Goal: Check status: Check status

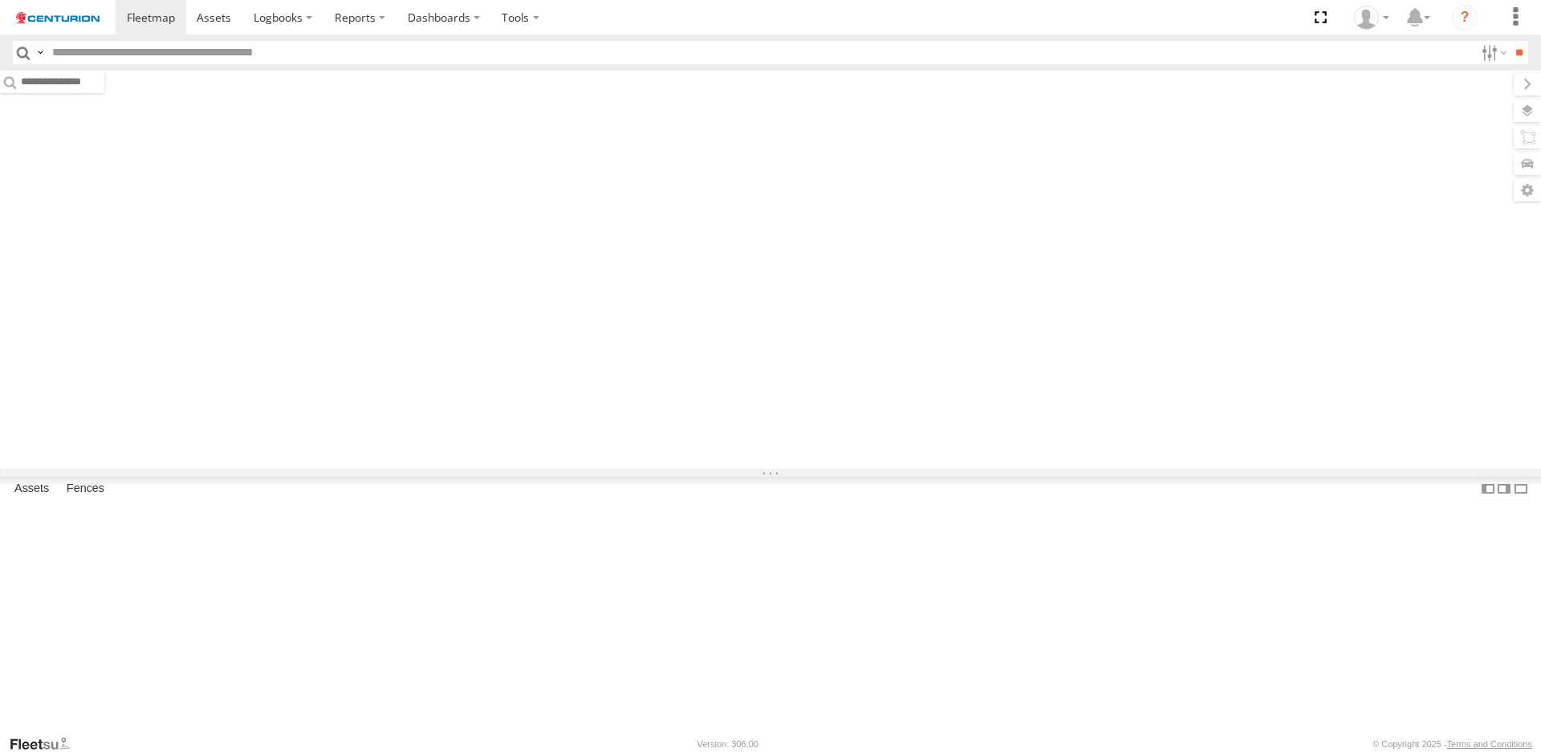
click at [56, 49] on input "text" at bounding box center [760, 52] width 1429 height 23
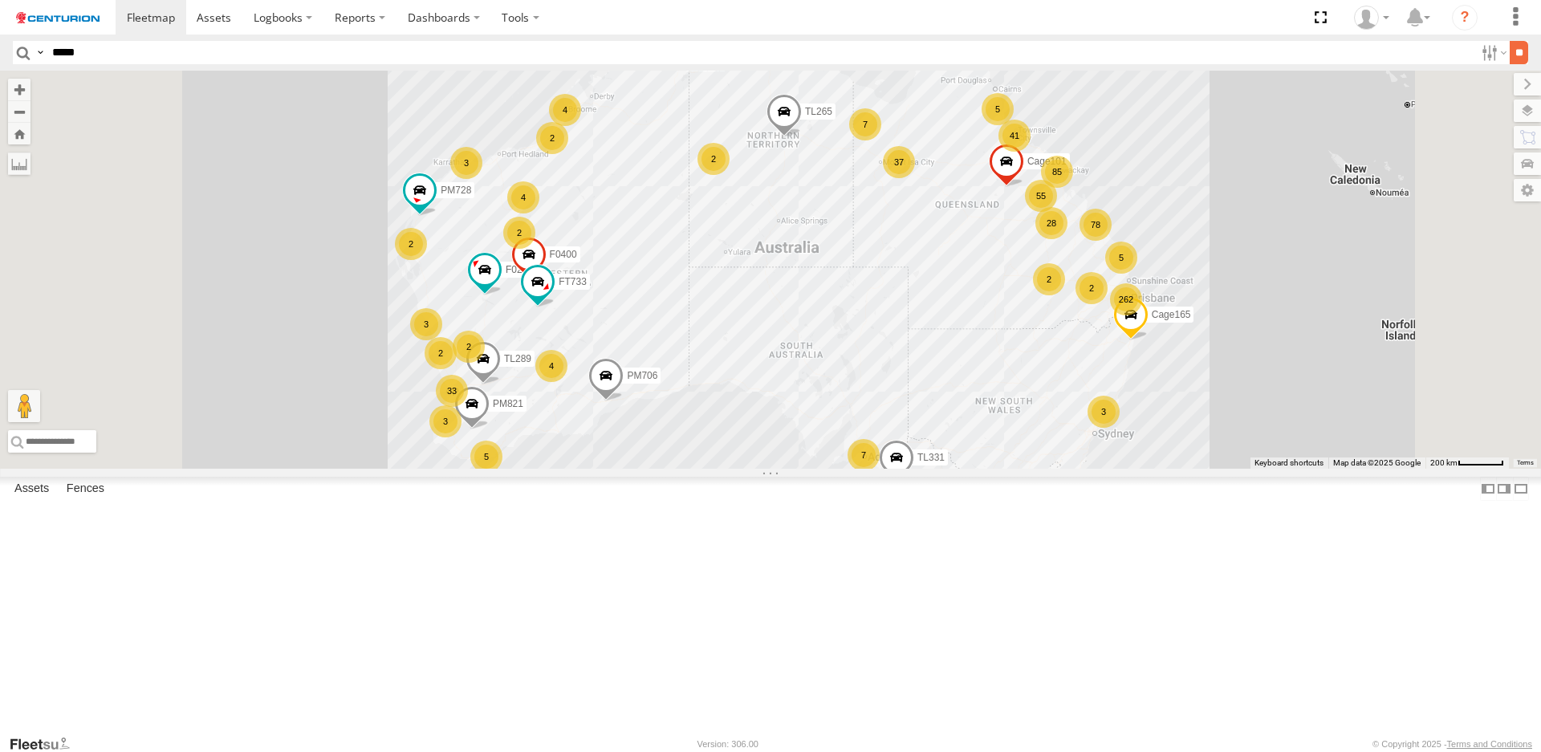
type input "*****"
click at [1510, 51] on input "**" at bounding box center [1519, 52] width 18 height 23
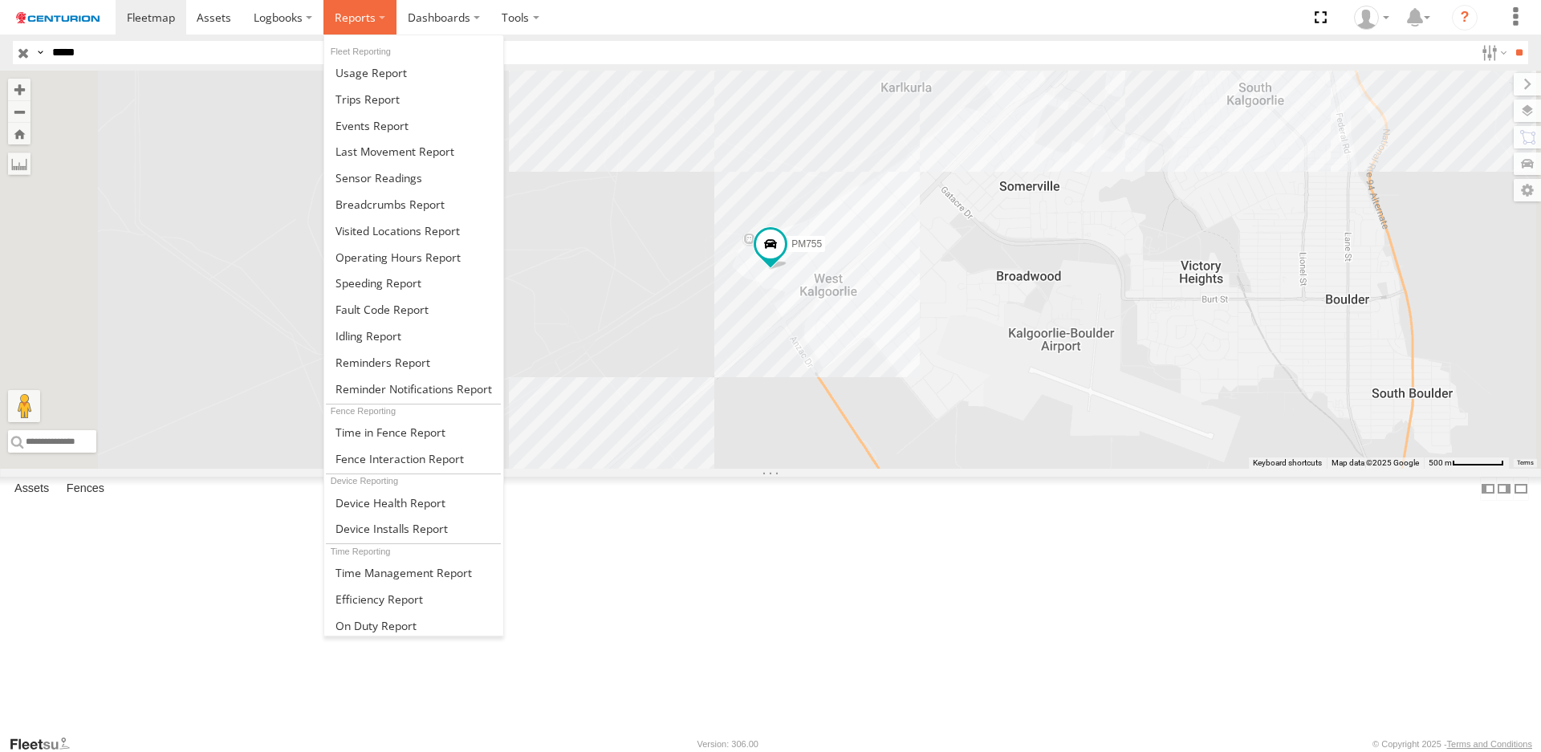
click at [380, 16] on label at bounding box center [359, 17] width 73 height 35
click at [380, 204] on span at bounding box center [390, 204] width 109 height 15
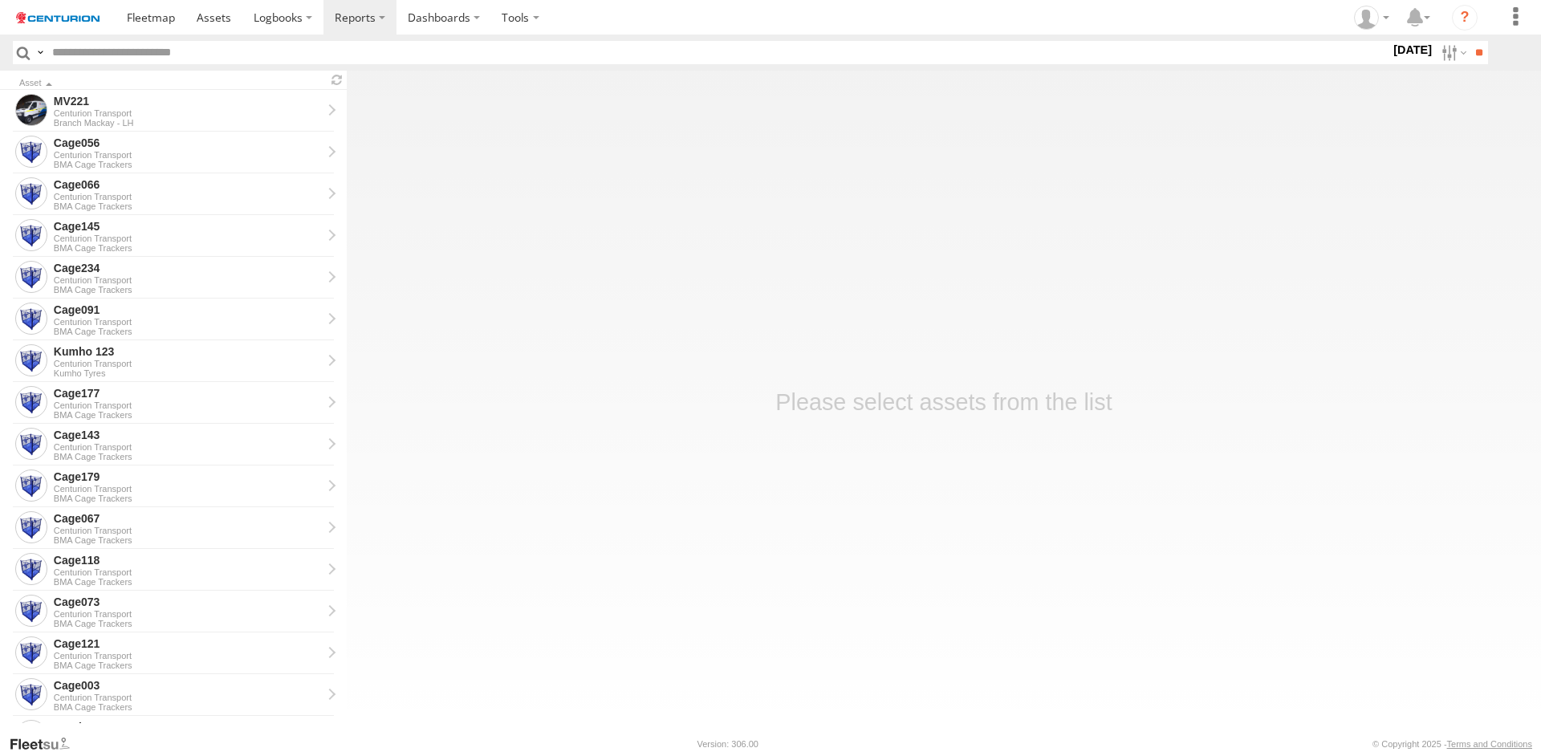
click at [75, 48] on input "text" at bounding box center [718, 52] width 1344 height 23
type input "*****"
click at [1441, 51] on label at bounding box center [1452, 52] width 35 height 23
click at [0, 0] on label at bounding box center [0, 0] width 0 height 0
click at [1475, 52] on input "**" at bounding box center [1479, 52] width 18 height 23
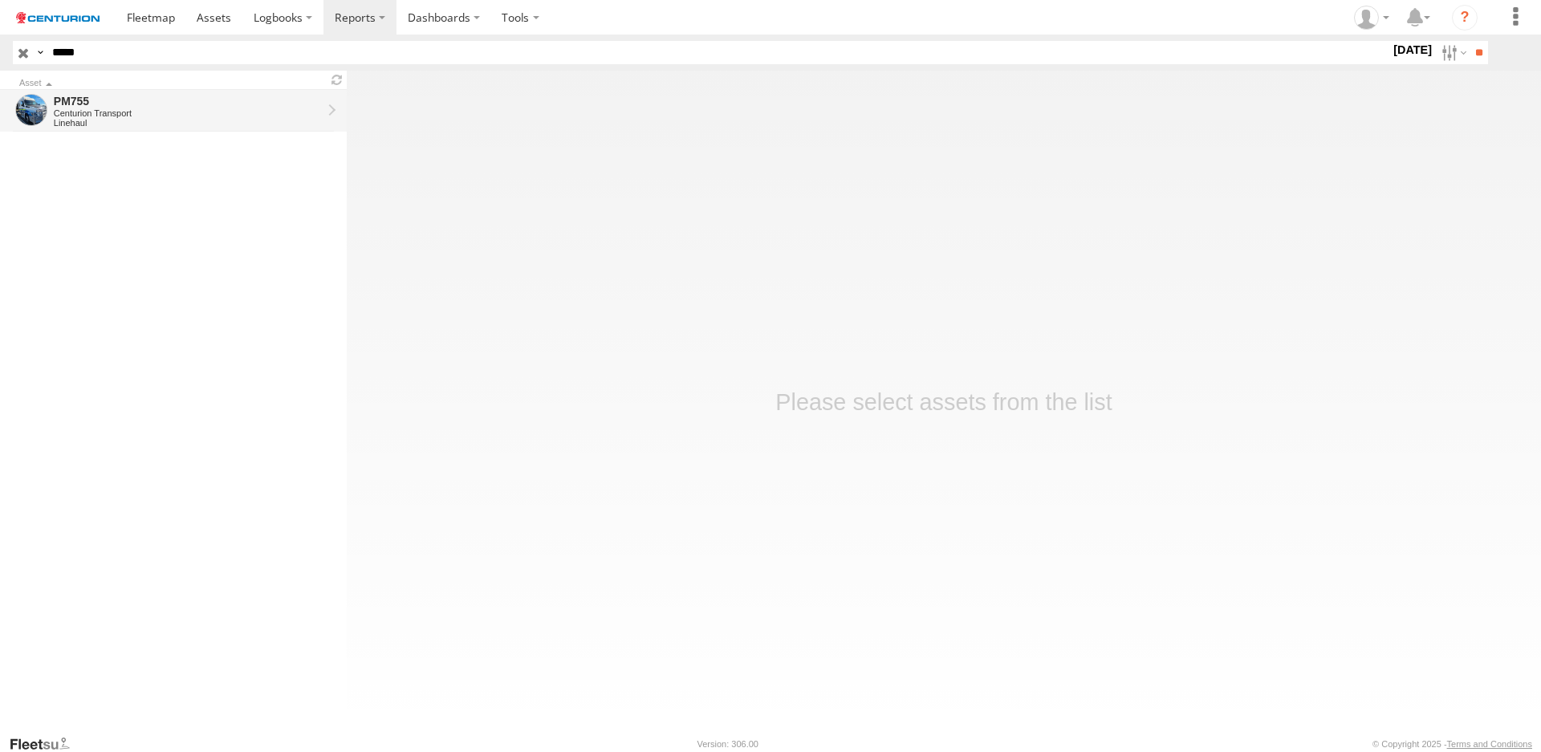
click at [246, 105] on div "PM755" at bounding box center [188, 101] width 268 height 14
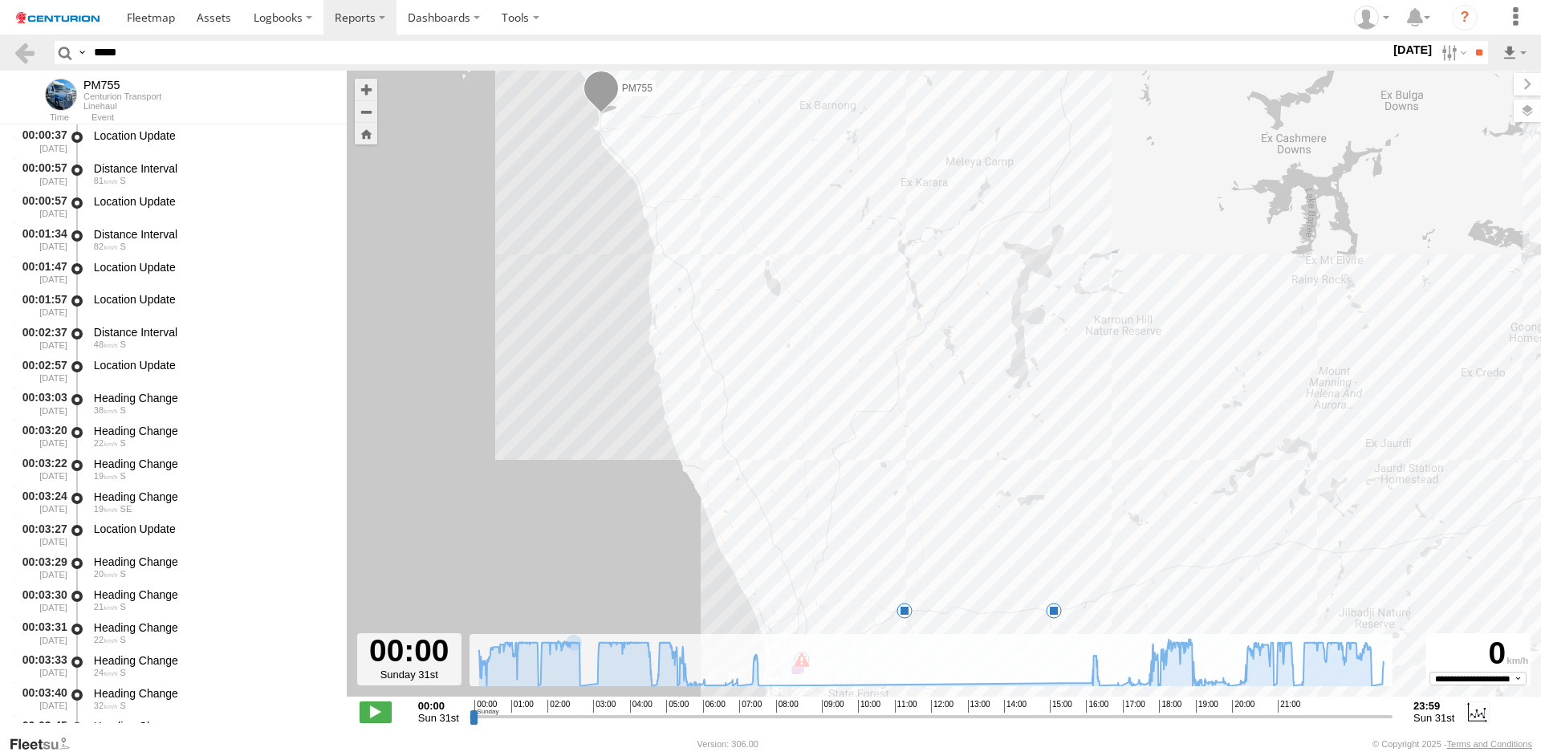
type input "**********"
click at [548, 713] on input "range" at bounding box center [931, 716] width 923 height 15
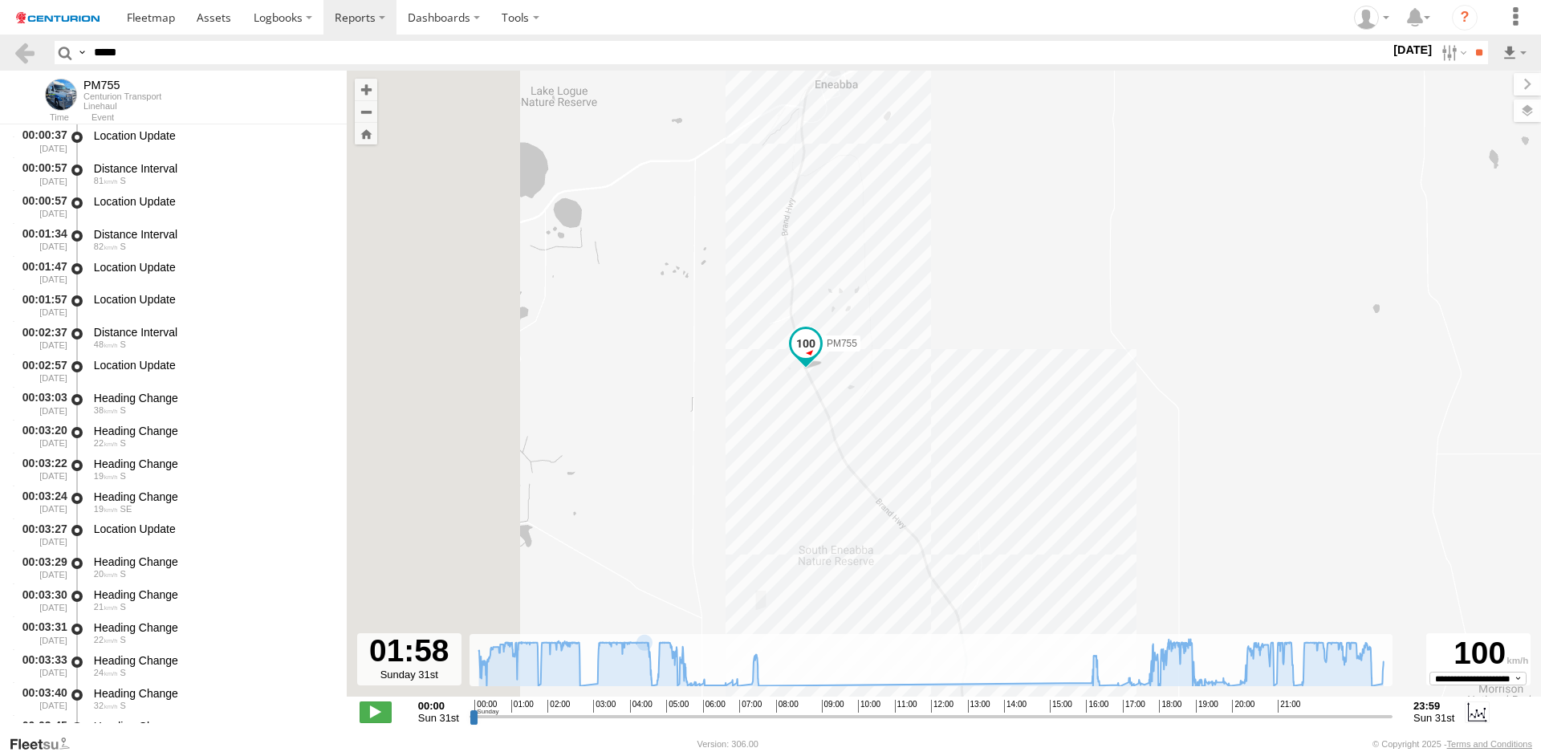
drag, startPoint x: 619, startPoint y: 284, endPoint x: 1117, endPoint y: 487, distance: 538.2
click at [1117, 487] on div "PM755 16:17 Sun 16:54 Sun 19:11 Sun 21:37 Sun" at bounding box center [944, 392] width 1194 height 643
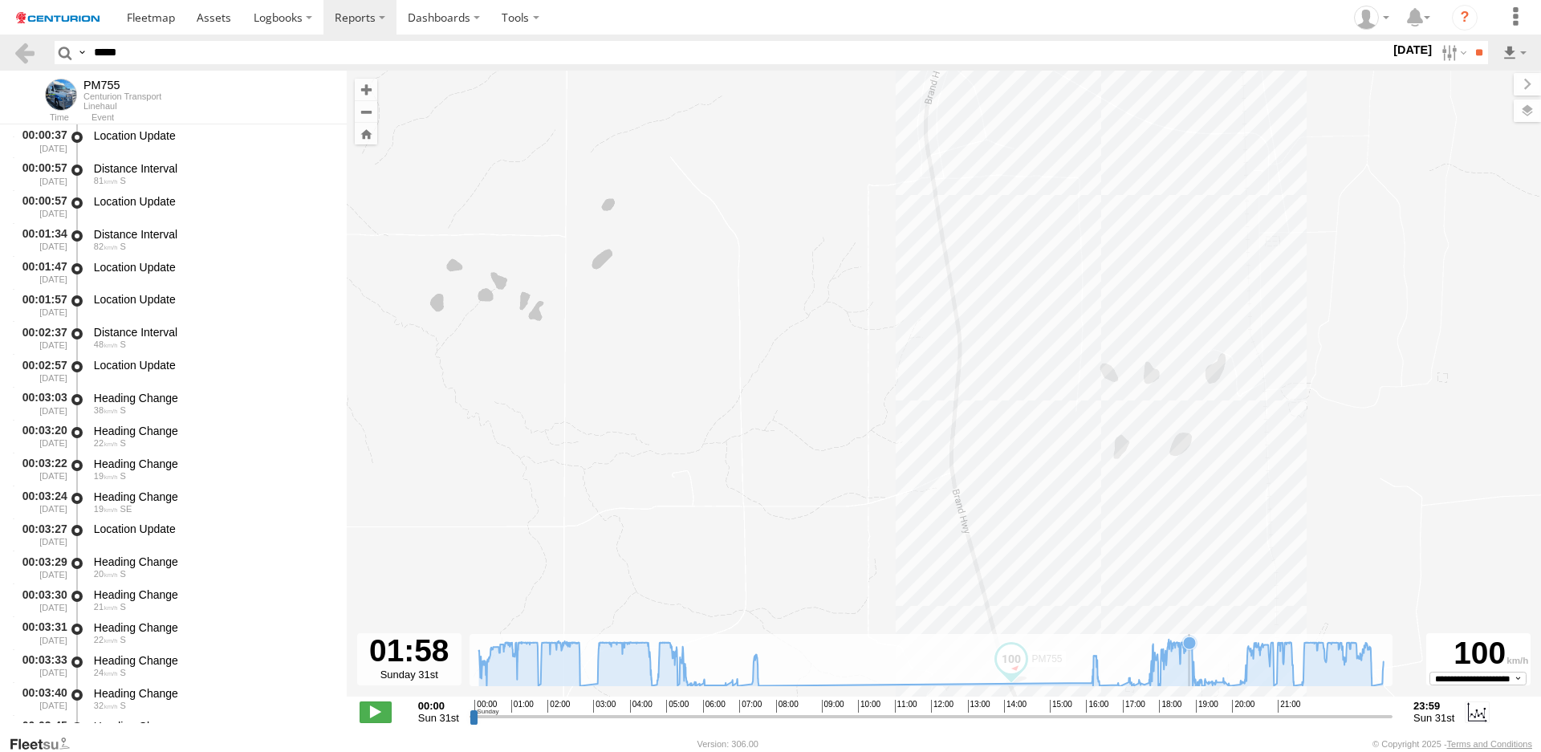
drag, startPoint x: 895, startPoint y: 403, endPoint x: 1120, endPoint y: 234, distance: 280.9
click at [1136, 275] on div "PM755 16:17 Sun 16:54 Sun 19:11 Sun 21:37 Sun" at bounding box center [944, 392] width 1194 height 643
click at [1114, 222] on div "PM755 16:17 Sun 16:54 Sun 19:11 Sun 21:37 Sun" at bounding box center [944, 392] width 1194 height 643
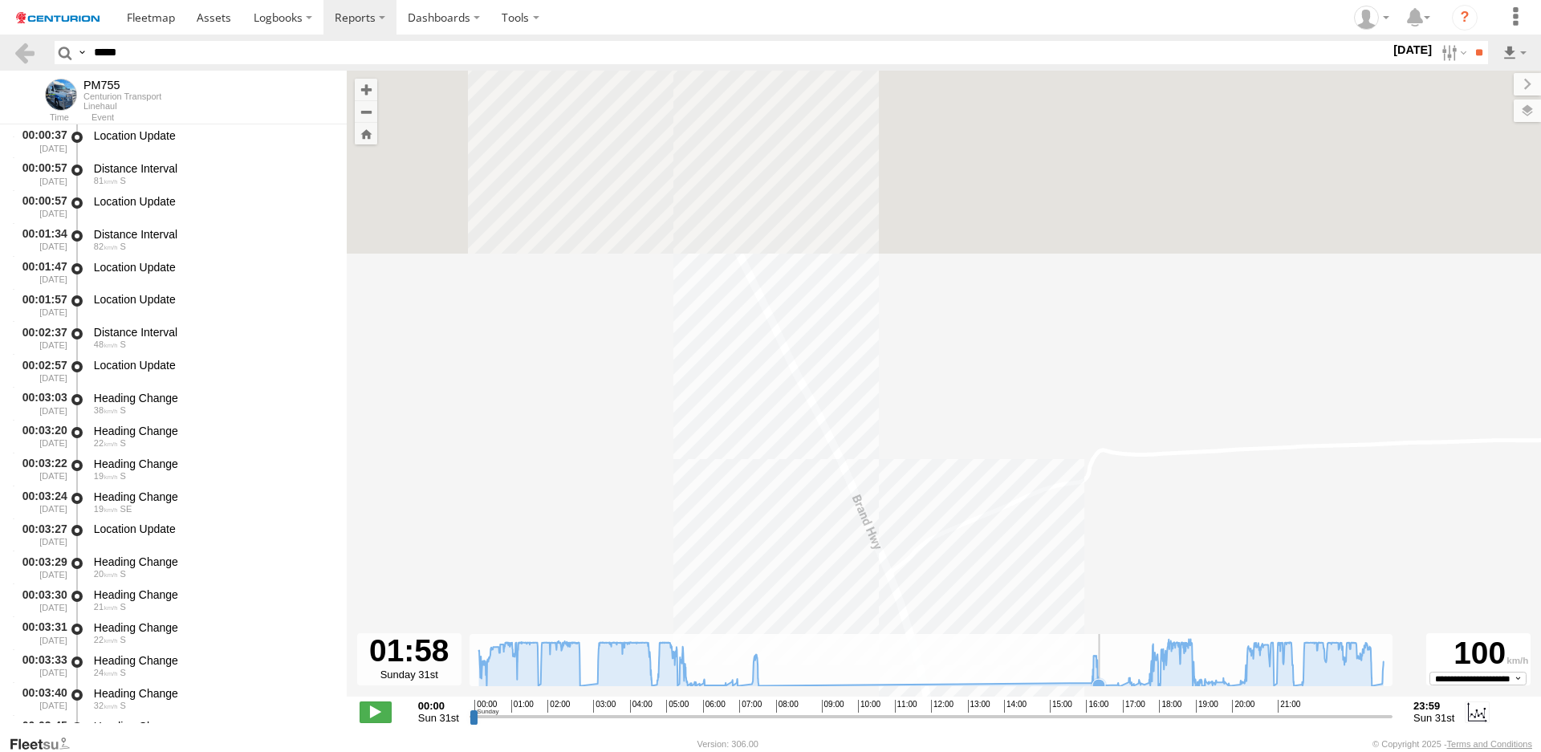
drag, startPoint x: 1024, startPoint y: 343, endPoint x: 1129, endPoint y: 710, distance: 382.1
click at [1129, 710] on div "← Move left → Move right ↑ Move up ↓ Move down + Zoom in - Zoom out Home Jump l…" at bounding box center [944, 403] width 1194 height 664
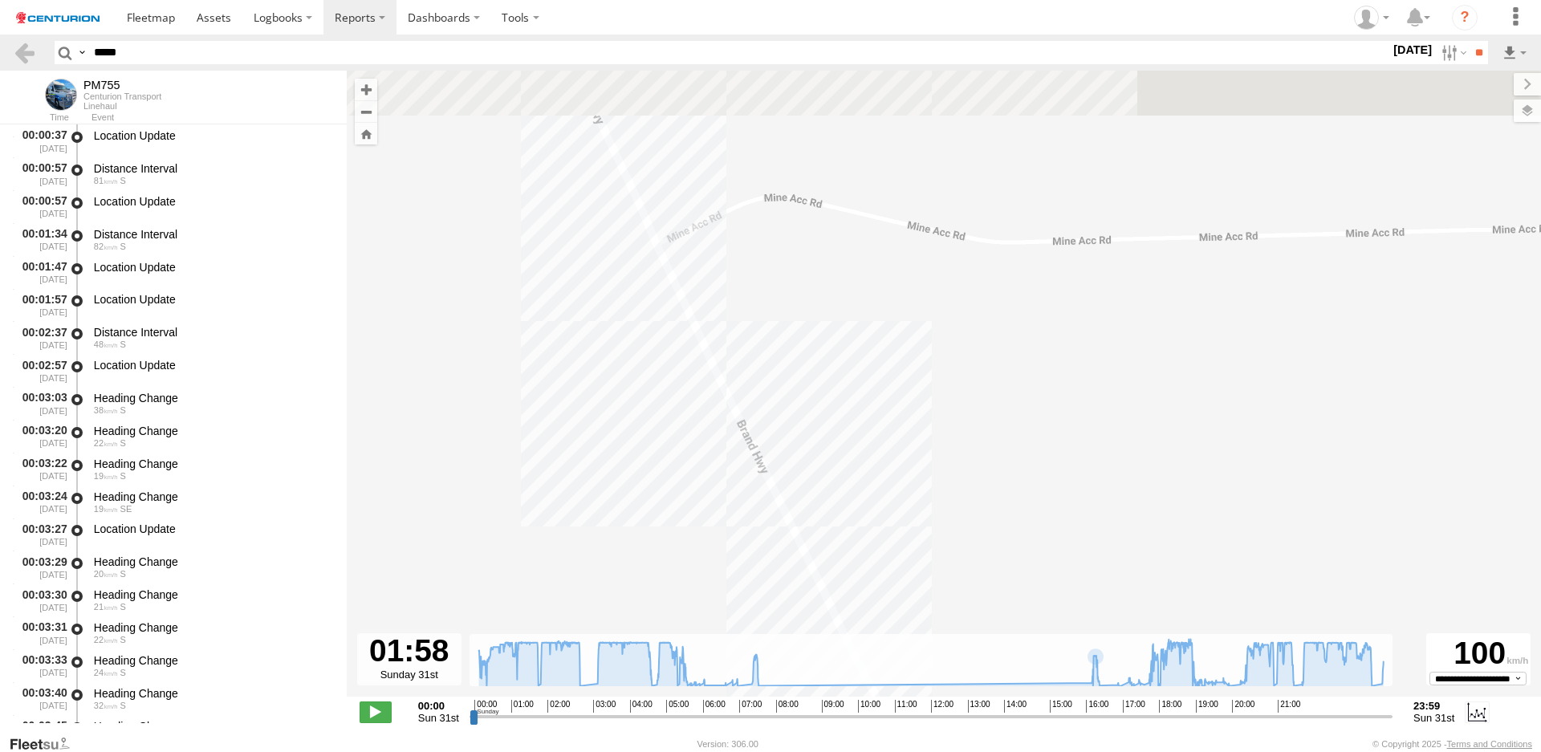
drag, startPoint x: 1047, startPoint y: 488, endPoint x: 1063, endPoint y: 649, distance: 162.1
click at [1063, 649] on div "← Move left → Move right ↑ Move up ↓ Move down + Zoom in - Zoom out Home Jump l…" at bounding box center [944, 403] width 1194 height 664
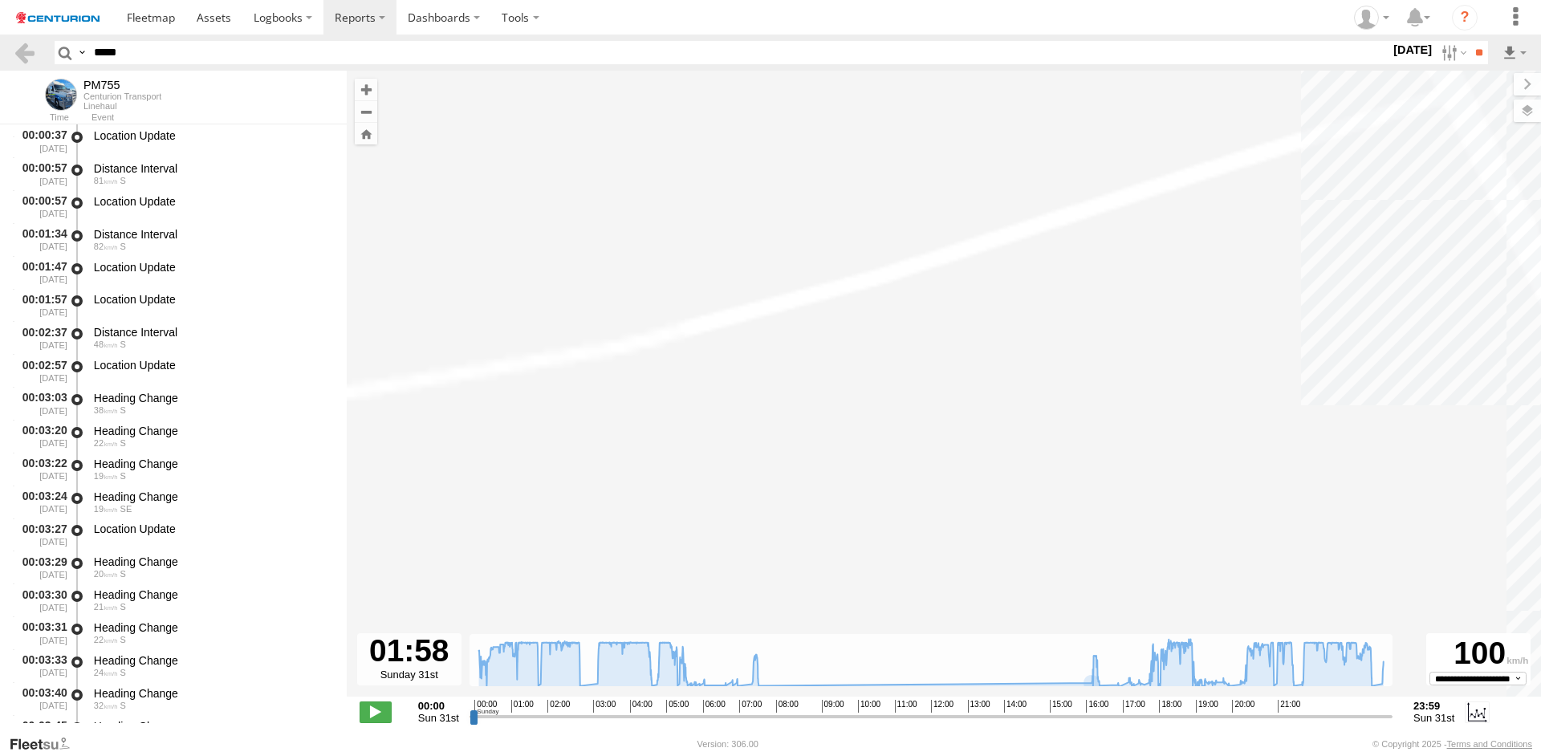
drag, startPoint x: 941, startPoint y: 420, endPoint x: 937, endPoint y: 579, distance: 159.0
click at [935, 591] on div "PM755 16:17 Sun 16:54 Sun 19:11 Sun 21:37 Sun" at bounding box center [944, 392] width 1194 height 643
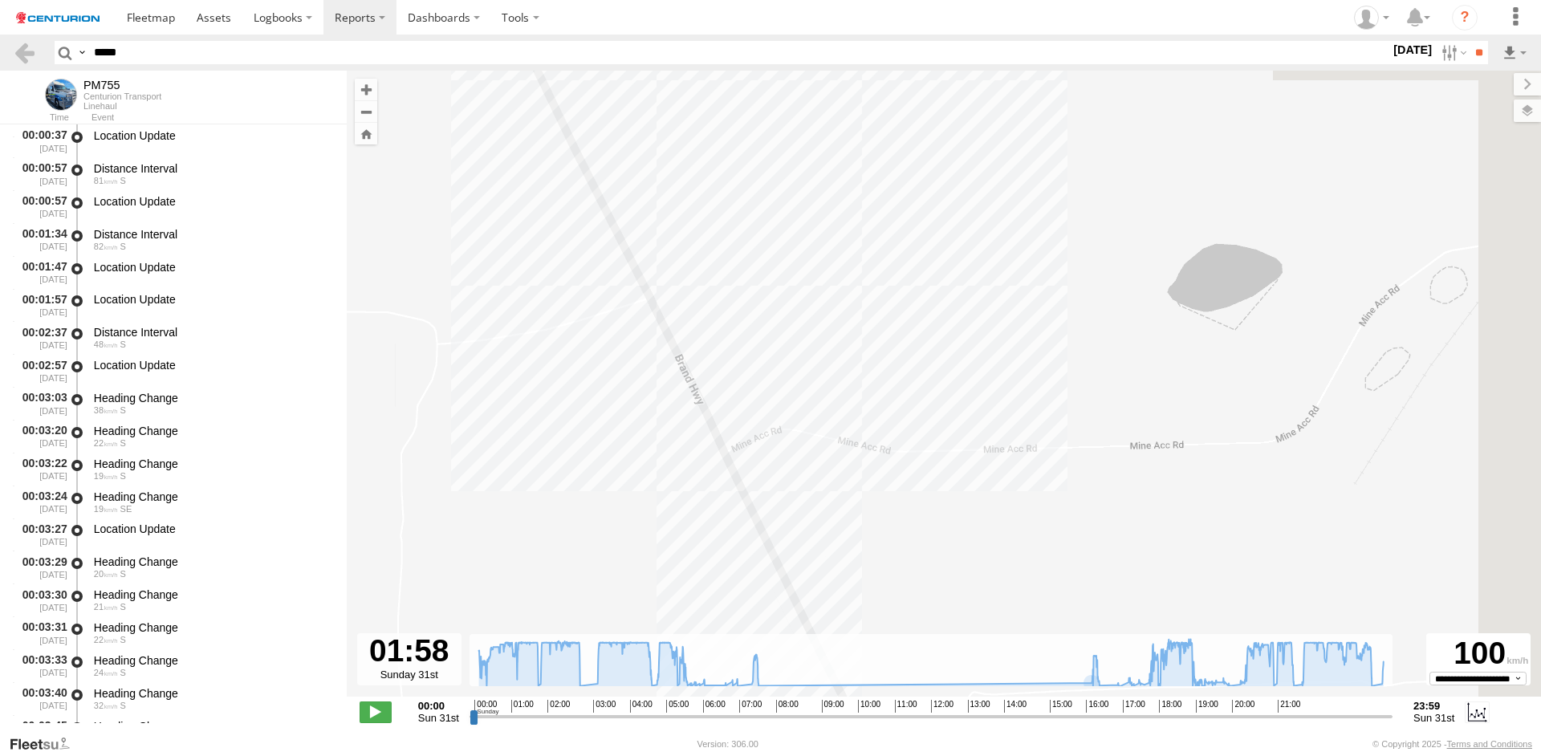
drag, startPoint x: 1393, startPoint y: 422, endPoint x: 822, endPoint y: 347, distance: 575.7
click at [829, 347] on div "PM755 16:17 Sun 16:54 Sun 19:11 Sun 21:37 Sun" at bounding box center [944, 392] width 1194 height 643
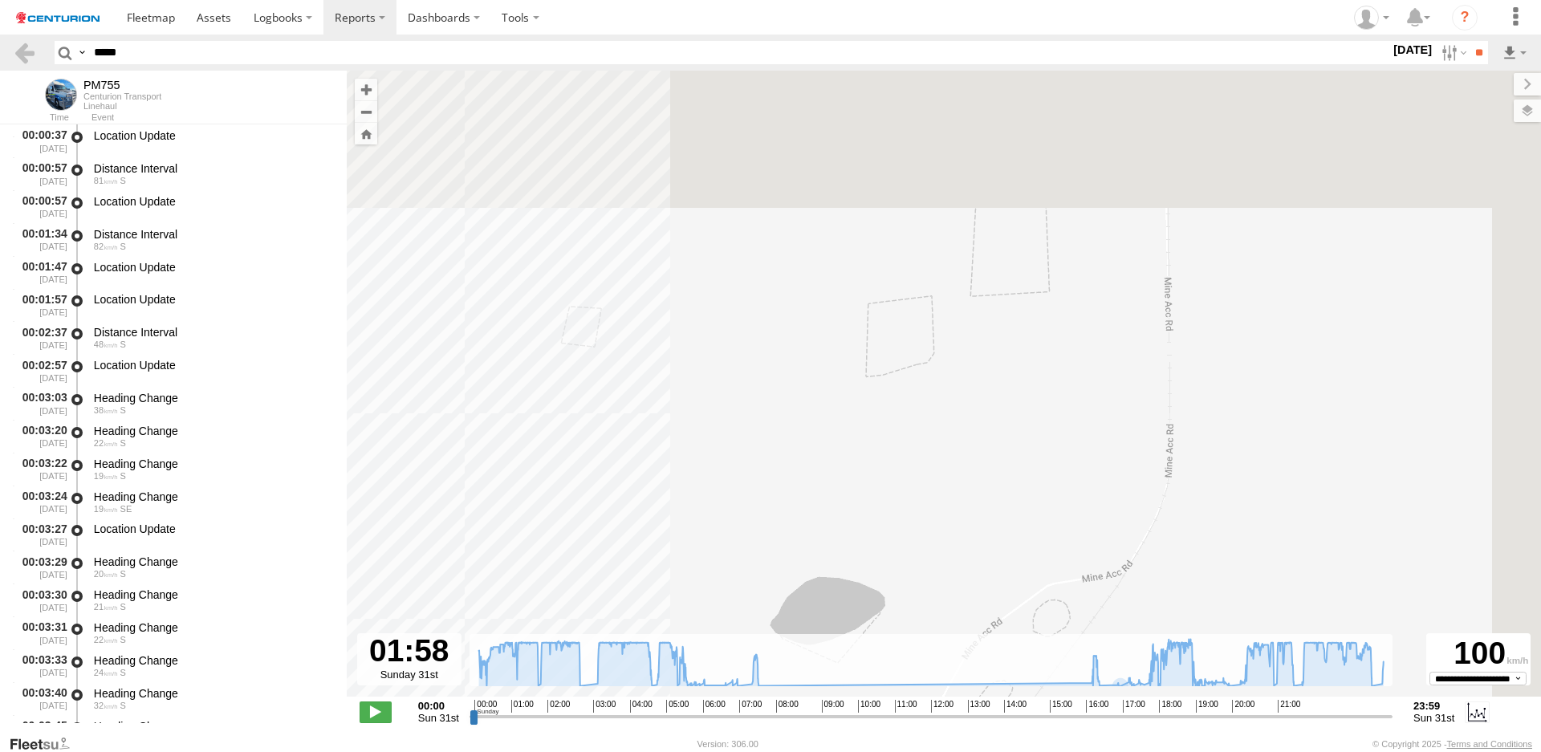
drag, startPoint x: 1256, startPoint y: 380, endPoint x: 1111, endPoint y: 704, distance: 355.3
click at [1112, 705] on div "← Move left → Move right ↑ Move up ↓ Move down + Zoom in - Zoom out Home Jump l…" at bounding box center [944, 403] width 1194 height 664
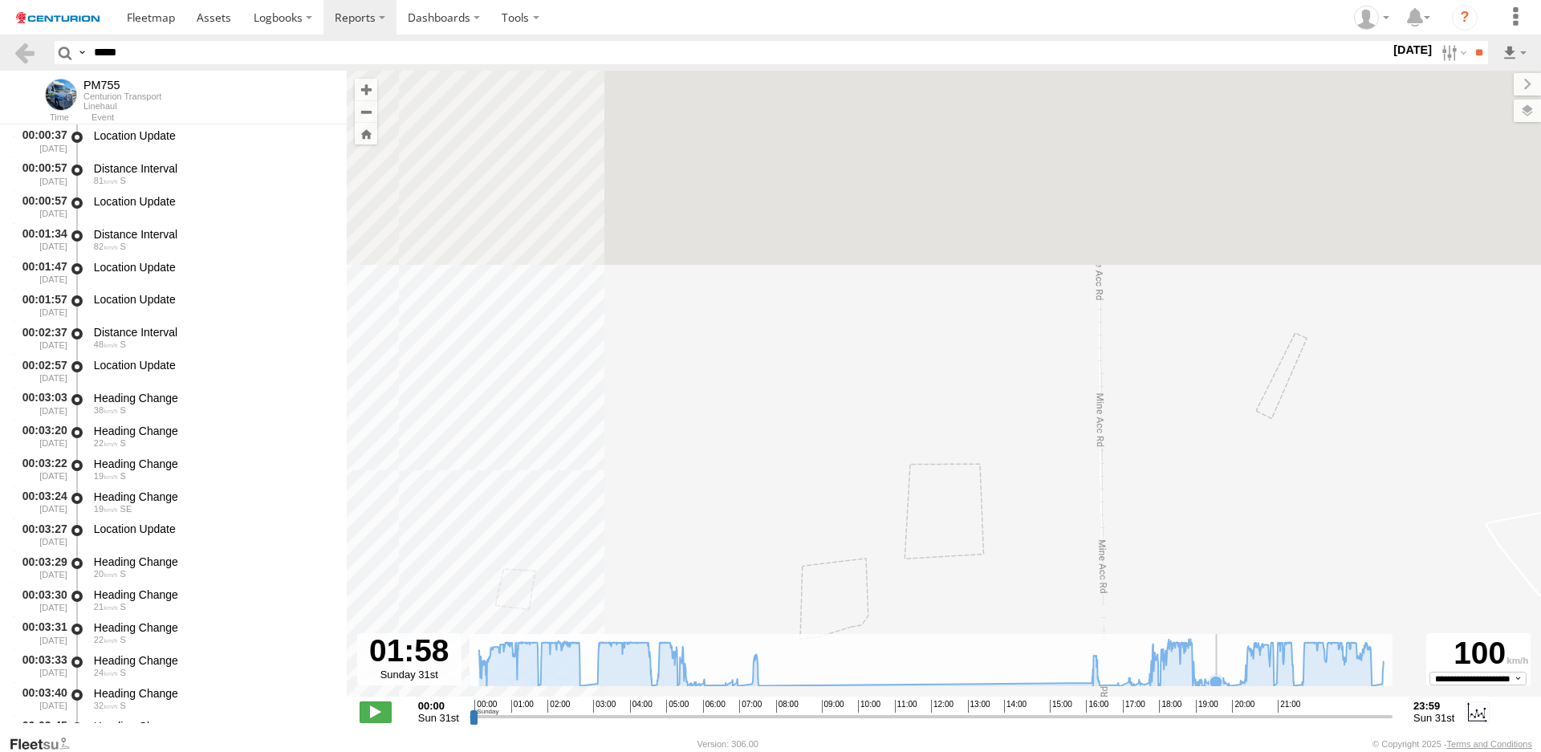
drag, startPoint x: 1268, startPoint y: 422, endPoint x: 1202, endPoint y: 741, distance: 325.4
click at [1203, 741] on body at bounding box center [770, 376] width 1541 height 752
drag, startPoint x: 1177, startPoint y: 433, endPoint x: 1149, endPoint y: 661, distance: 229.7
click at [1151, 664] on div "← Move left → Move right ↑ Move up ↓ Move down + Zoom in - Zoom out Home Jump l…" at bounding box center [944, 403] width 1194 height 664
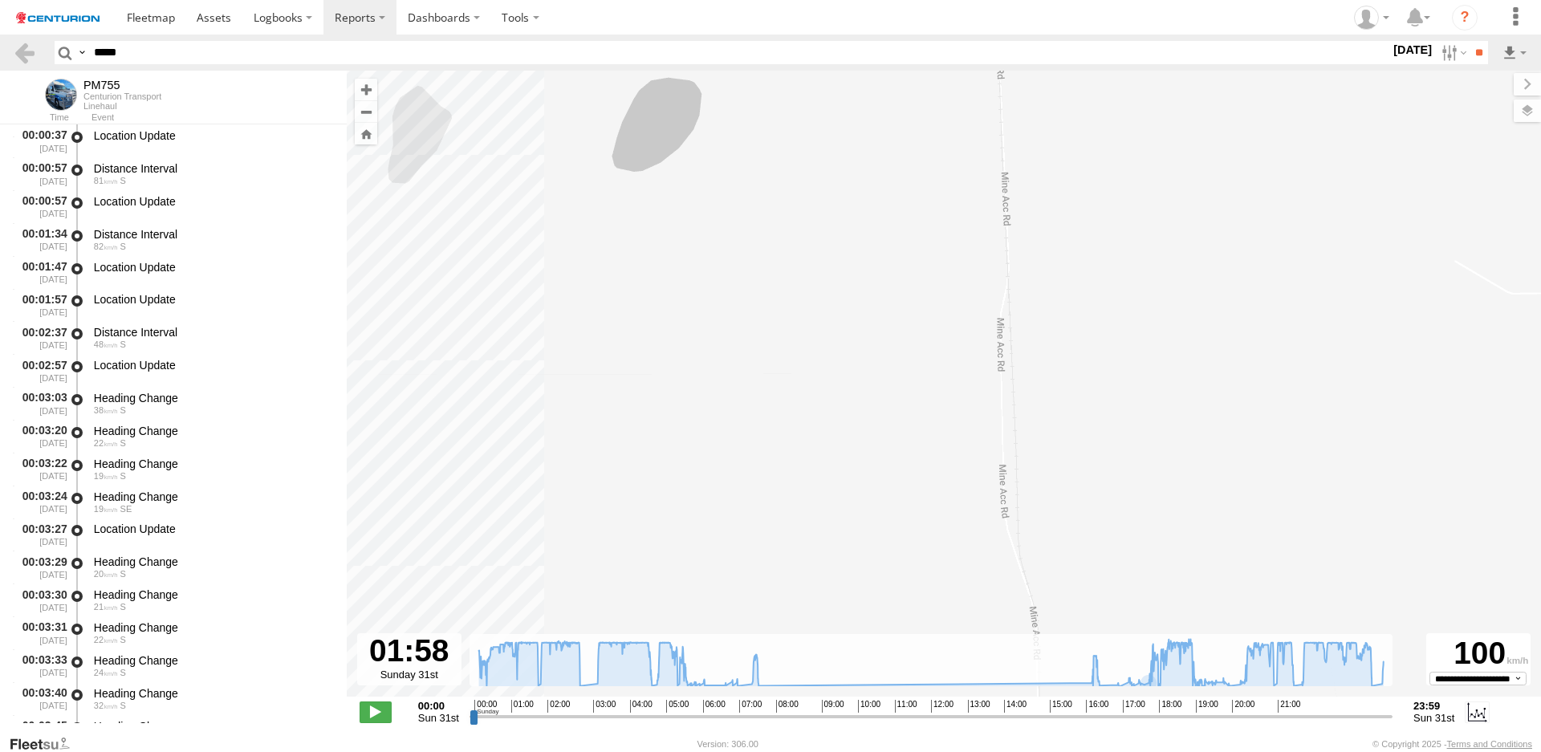
drag, startPoint x: 1148, startPoint y: 479, endPoint x: 1129, endPoint y: 694, distance: 215.9
click at [1130, 694] on div "PM755 16:17 Sun 16:54 Sun 19:11 Sun 21:37 Sun" at bounding box center [944, 392] width 1194 height 643
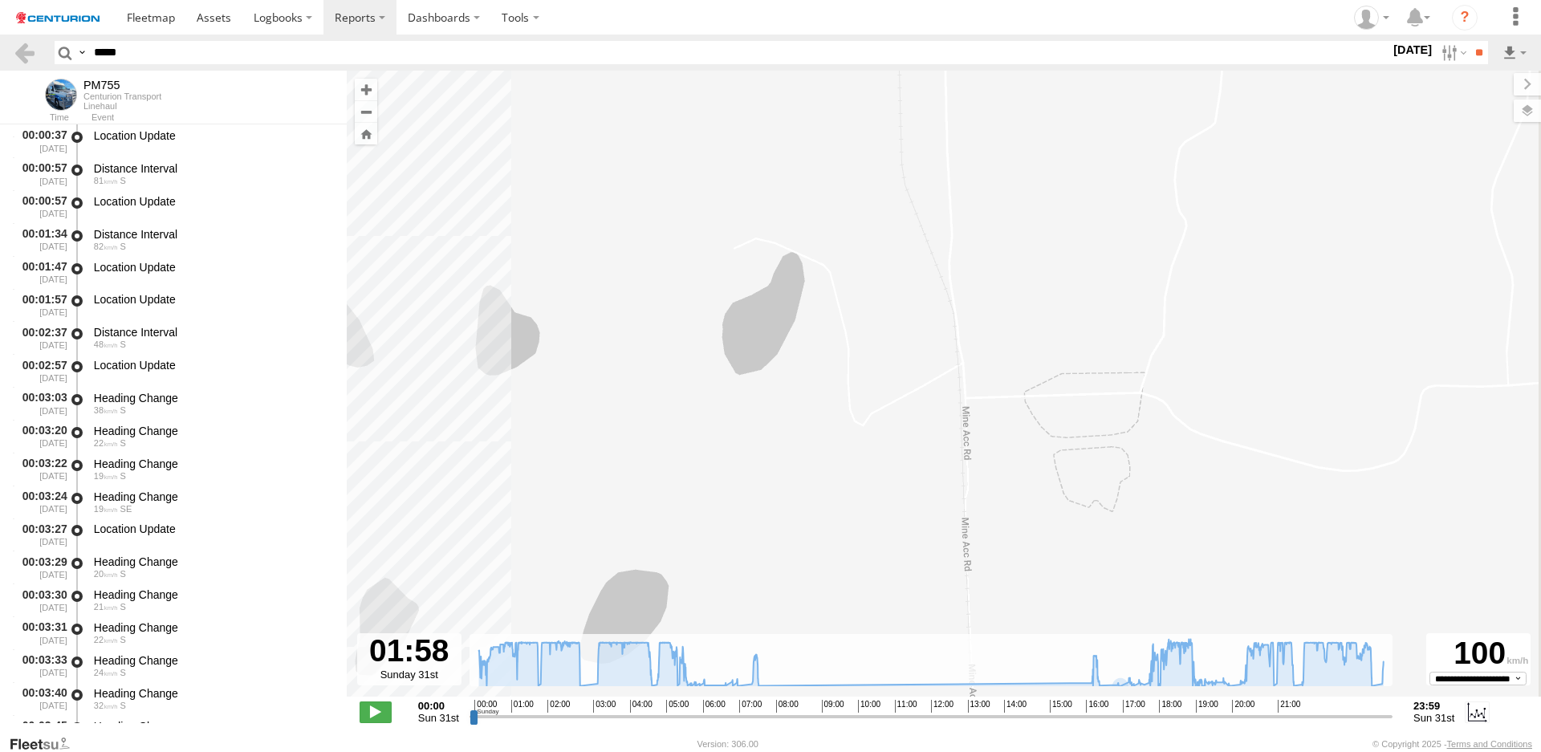
drag, startPoint x: 1068, startPoint y: 459, endPoint x: 1054, endPoint y: 662, distance: 203.6
click at [1054, 661] on div "← Move left → Move right ↑ Move up ↓ Move down + Zoom in - Zoom out Home Jump l…" at bounding box center [944, 403] width 1194 height 664
